Goal: Check status

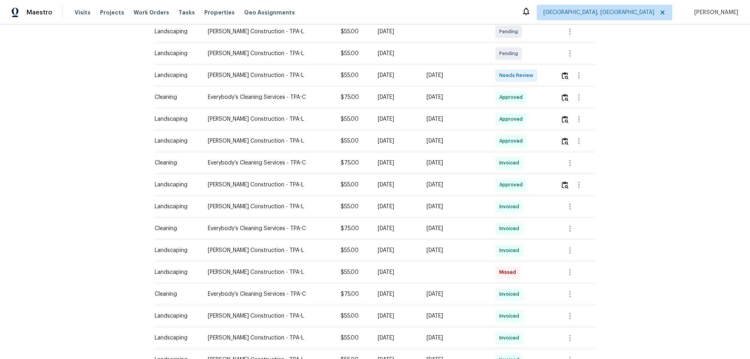
scroll to position [78, 0]
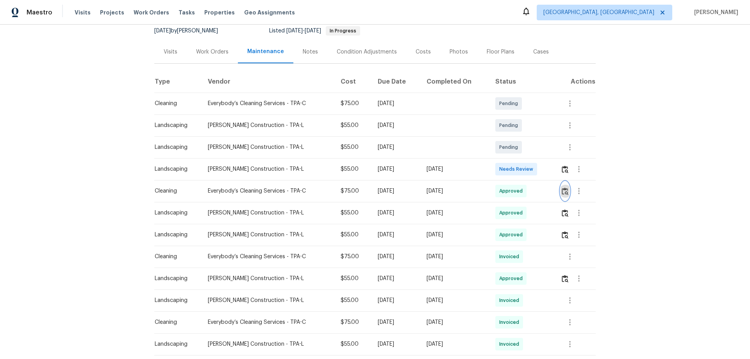
click at [565, 189] on img "button" at bounding box center [565, 190] width 7 height 7
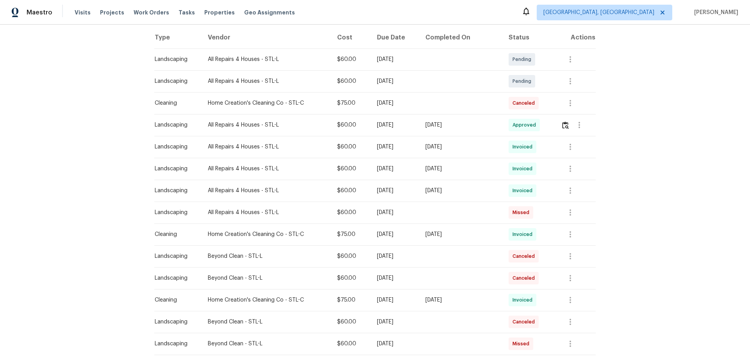
scroll to position [78, 0]
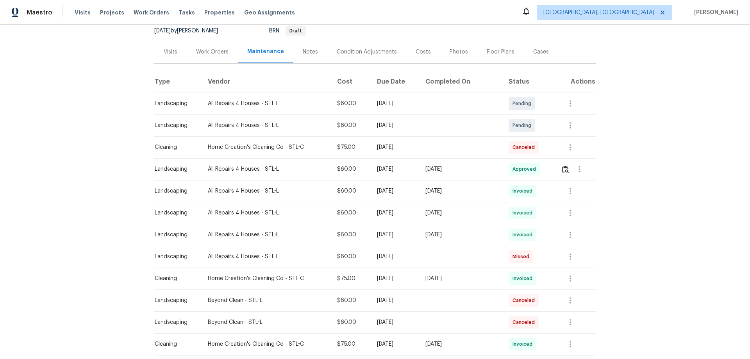
drag, startPoint x: 491, startPoint y: 167, endPoint x: 379, endPoint y: 159, distance: 112.8
click at [386, 159] on tr "Landscaping All Repairs 4 Houses - STL-L $60.00 Mon, Aug 18 2025 Wed, Aug 20 20…" at bounding box center [374, 169] width 441 height 22
click at [558, 168] on td at bounding box center [575, 169] width 41 height 22
click at [562, 168] on img "button" at bounding box center [565, 169] width 7 height 7
